Goal: Check status: Check status

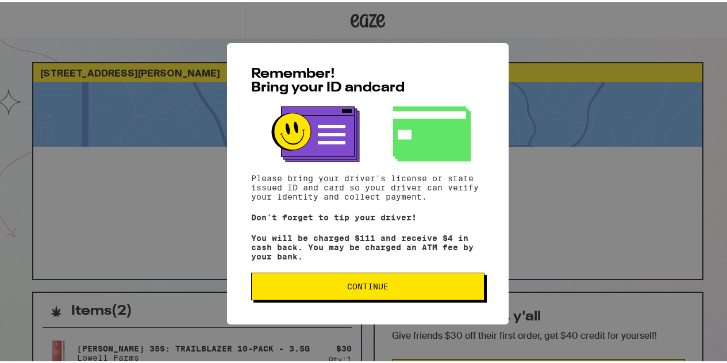
click at [347, 284] on span "Continue" at bounding box center [367, 284] width 41 height 8
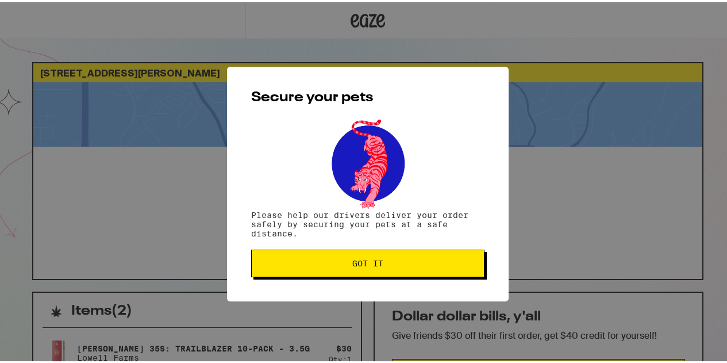
click at [359, 261] on span "Got it" at bounding box center [367, 261] width 31 height 8
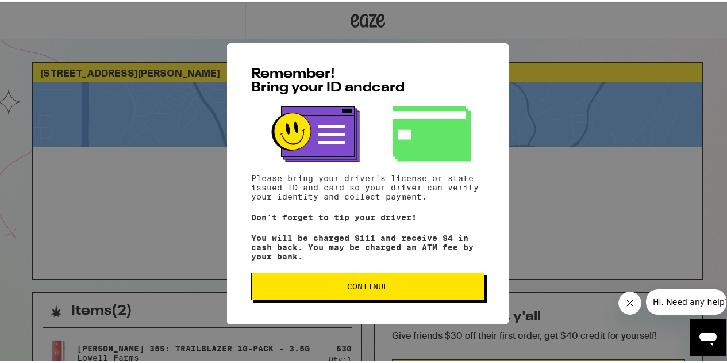
click at [326, 284] on button "Continue" at bounding box center [367, 284] width 233 height 28
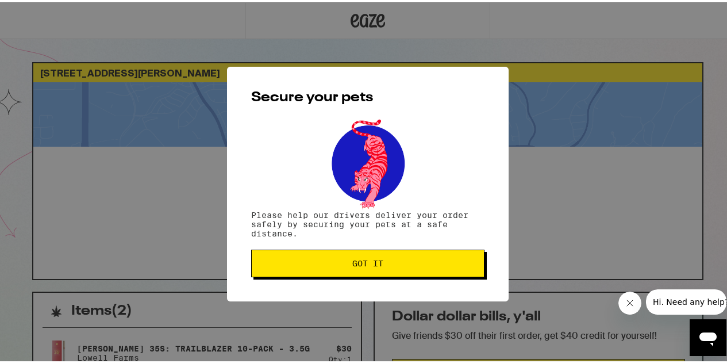
click at [345, 267] on button "Got it" at bounding box center [367, 261] width 233 height 28
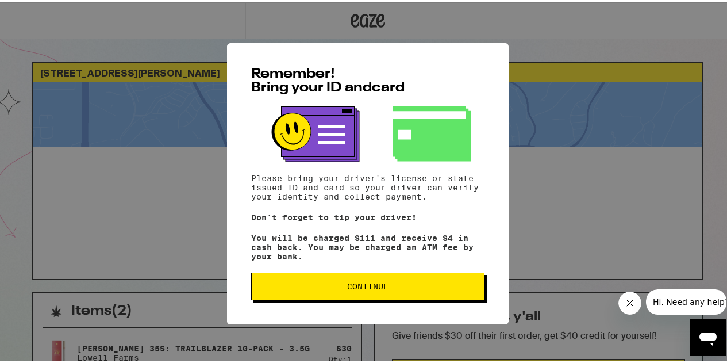
click at [318, 286] on span "Continue" at bounding box center [368, 284] width 214 height 8
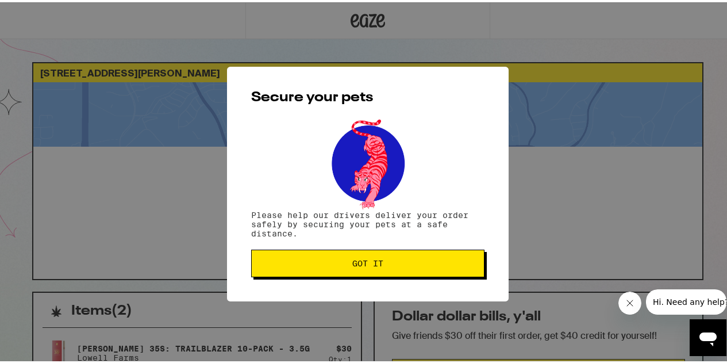
click at [379, 263] on span "Got it" at bounding box center [368, 261] width 214 height 8
